Goal: Complete application form: Complete application form

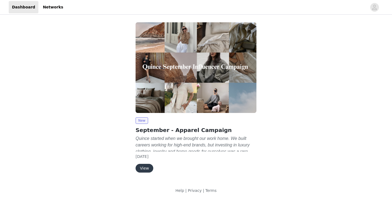
click at [151, 167] on button "View" at bounding box center [145, 168] width 18 height 9
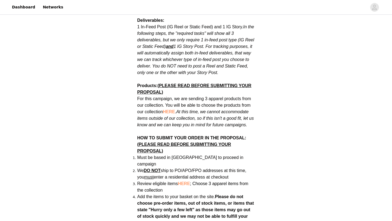
scroll to position [301, 0]
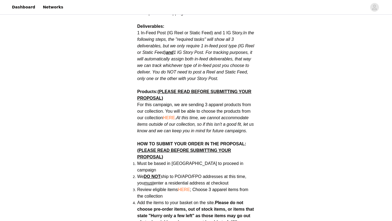
click at [172, 115] on span "HERE" at bounding box center [169, 117] width 12 height 5
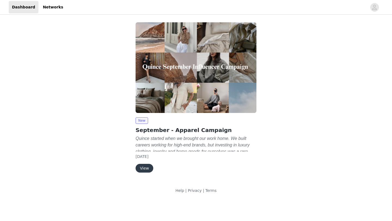
click at [153, 168] on div "View" at bounding box center [196, 168] width 121 height 9
click at [146, 168] on button "View" at bounding box center [145, 168] width 18 height 9
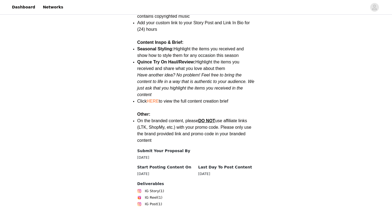
scroll to position [747, 0]
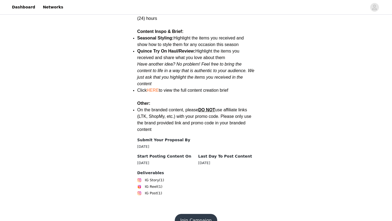
click at [203, 214] on button "Join Campaign" at bounding box center [196, 220] width 42 height 13
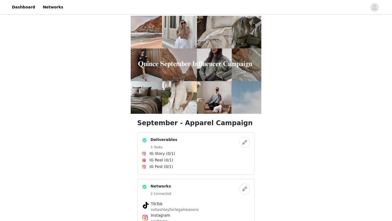
scroll to position [134, 0]
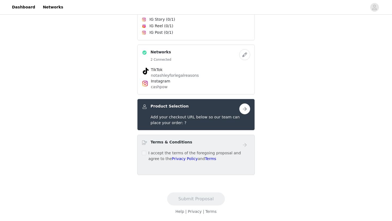
click at [244, 109] on button "button" at bounding box center [244, 108] width 11 height 11
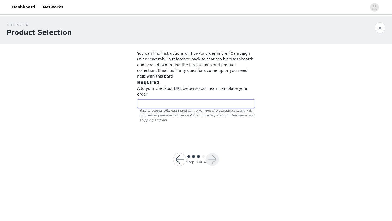
paste input "https://www.quince.com/checkout?checkoutId=1377014a-ac2b-4e1e-8cd8-a7ed2273e0d6…"
type input "https://www.quince.com/checkout?checkoutId=1377014a-ac2b-4e1e-8cd8-a7ed2273e0d6…"
click at [233, 115] on section "You can find instructions on how-to order in the "Campaign Overview" tab. To re…" at bounding box center [196, 92] width 131 height 96
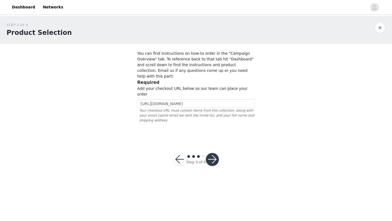
click at [218, 153] on button "button" at bounding box center [212, 159] width 13 height 13
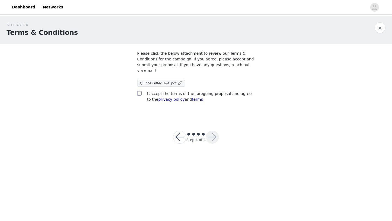
click at [139, 95] on input "checkbox" at bounding box center [139, 93] width 4 height 4
checkbox input "true"
click at [178, 84] on span at bounding box center [180, 83] width 5 height 6
click at [211, 134] on button "button" at bounding box center [212, 137] width 13 height 13
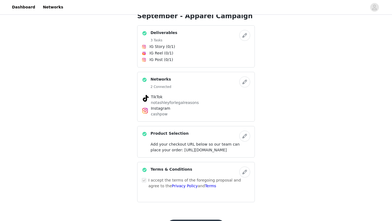
scroll to position [108, 0]
click at [244, 81] on button "button" at bounding box center [244, 81] width 11 height 11
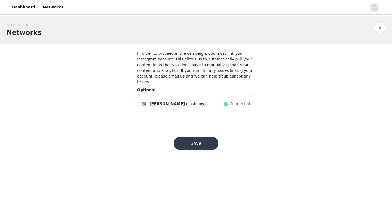
click at [207, 137] on button "Save" at bounding box center [196, 143] width 45 height 13
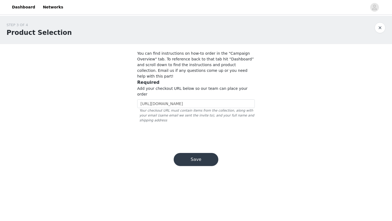
click at [204, 153] on button "Save" at bounding box center [196, 159] width 45 height 13
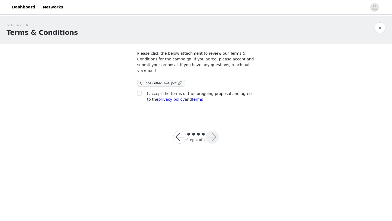
click at [142, 93] on div at bounding box center [141, 94] width 8 height 6
click at [141, 93] on input "checkbox" at bounding box center [139, 93] width 4 height 4
checkbox input "true"
click at [213, 137] on button "button" at bounding box center [212, 137] width 13 height 13
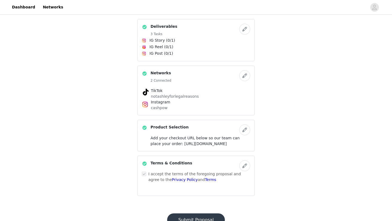
scroll to position [151, 0]
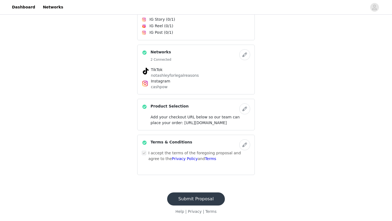
click at [205, 199] on button "Submit Proposal" at bounding box center [196, 199] width 58 height 13
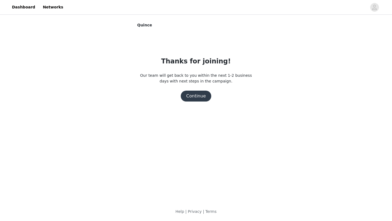
scroll to position [0, 0]
click at [197, 97] on button "Continue" at bounding box center [196, 96] width 31 height 11
